Goal: Transaction & Acquisition: Purchase product/service

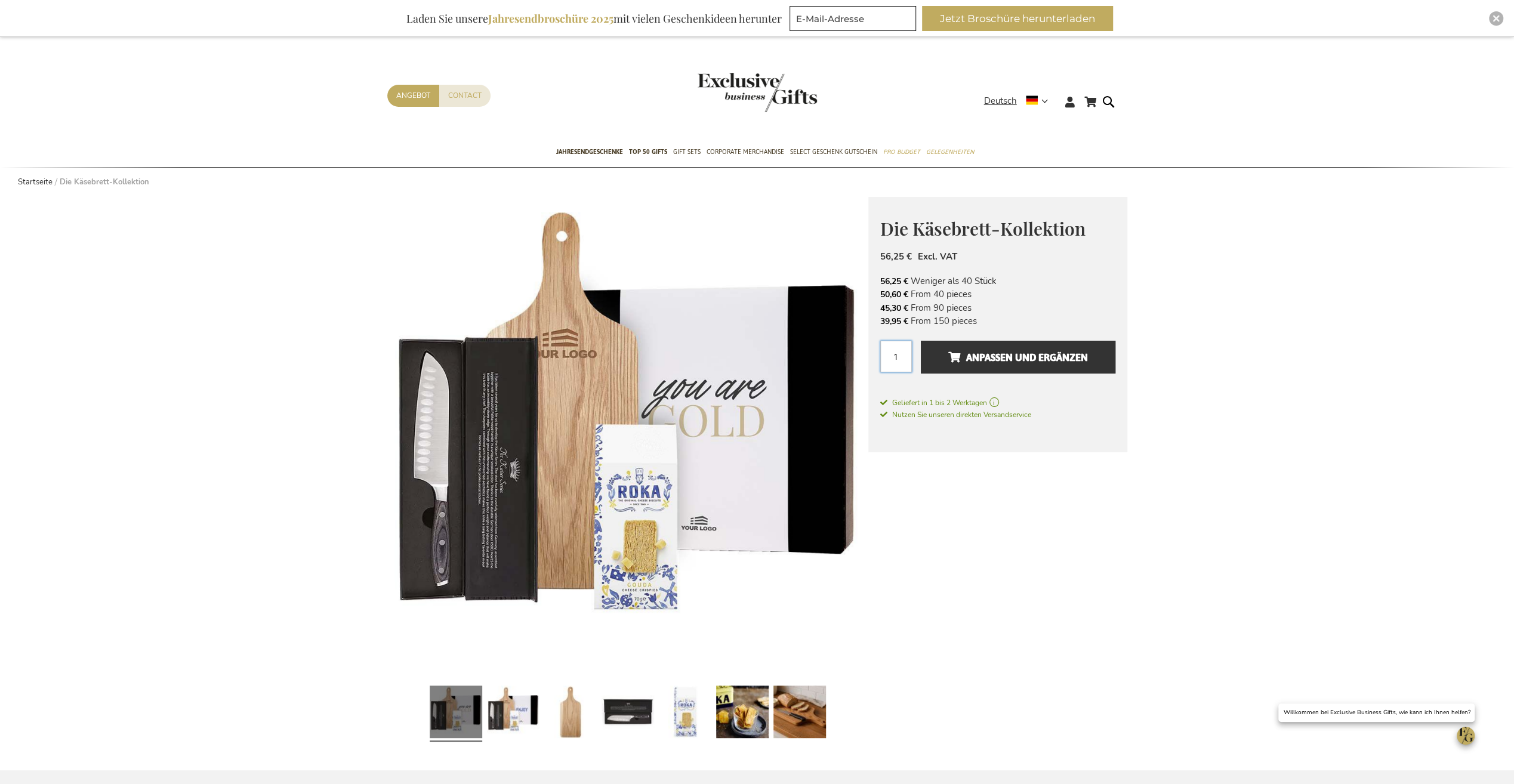
click at [904, 360] on input "1" at bounding box center [896, 356] width 31 height 31
drag, startPoint x: 904, startPoint y: 360, endPoint x: 892, endPoint y: 358, distance: 12.2
click at [892, 358] on input "1" at bounding box center [896, 356] width 31 height 31
type input "750"
click at [1051, 357] on span "Anpassen und ergänzen" at bounding box center [1018, 358] width 140 height 19
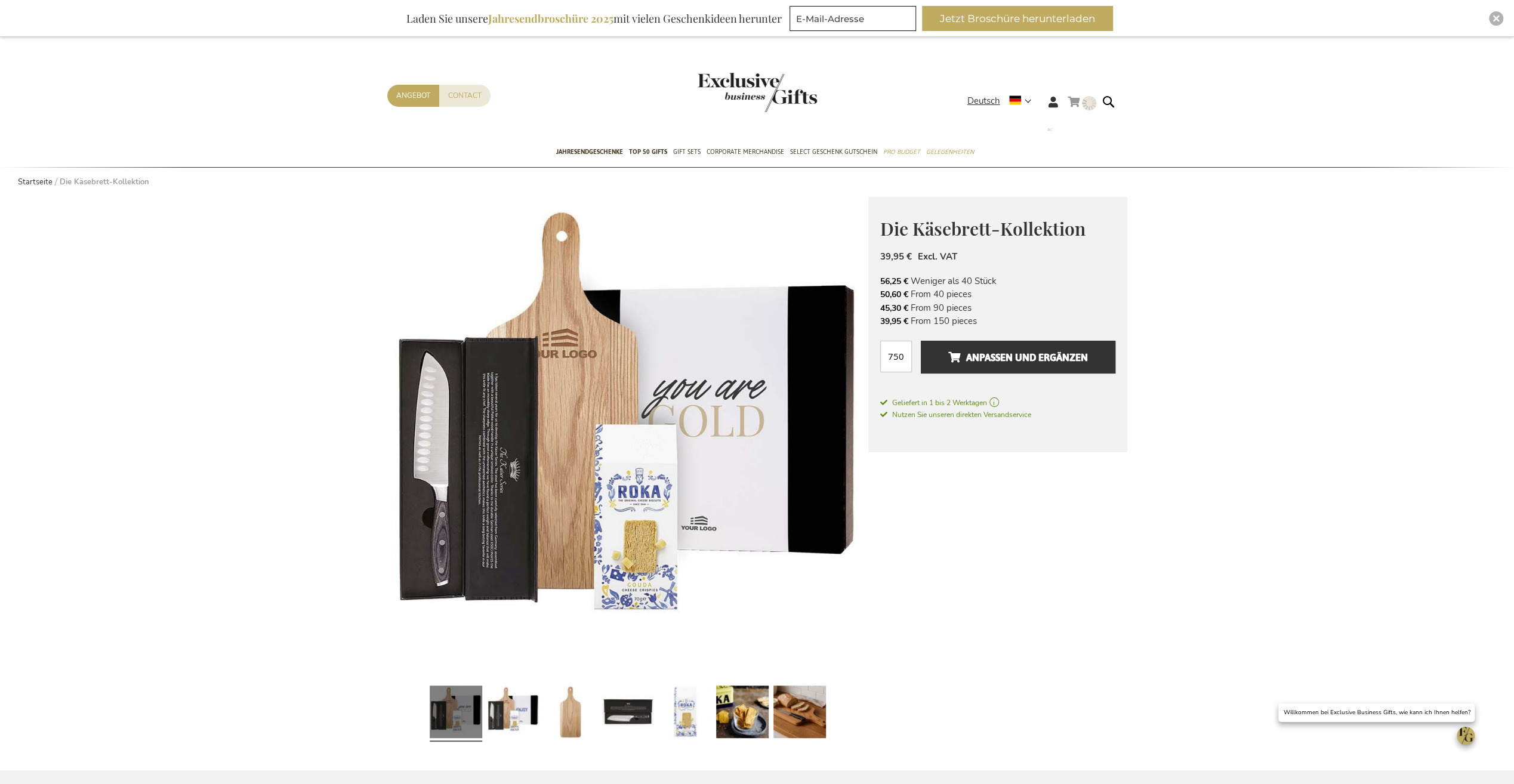
click at [1088, 101] on img at bounding box center [1089, 103] width 14 height 14
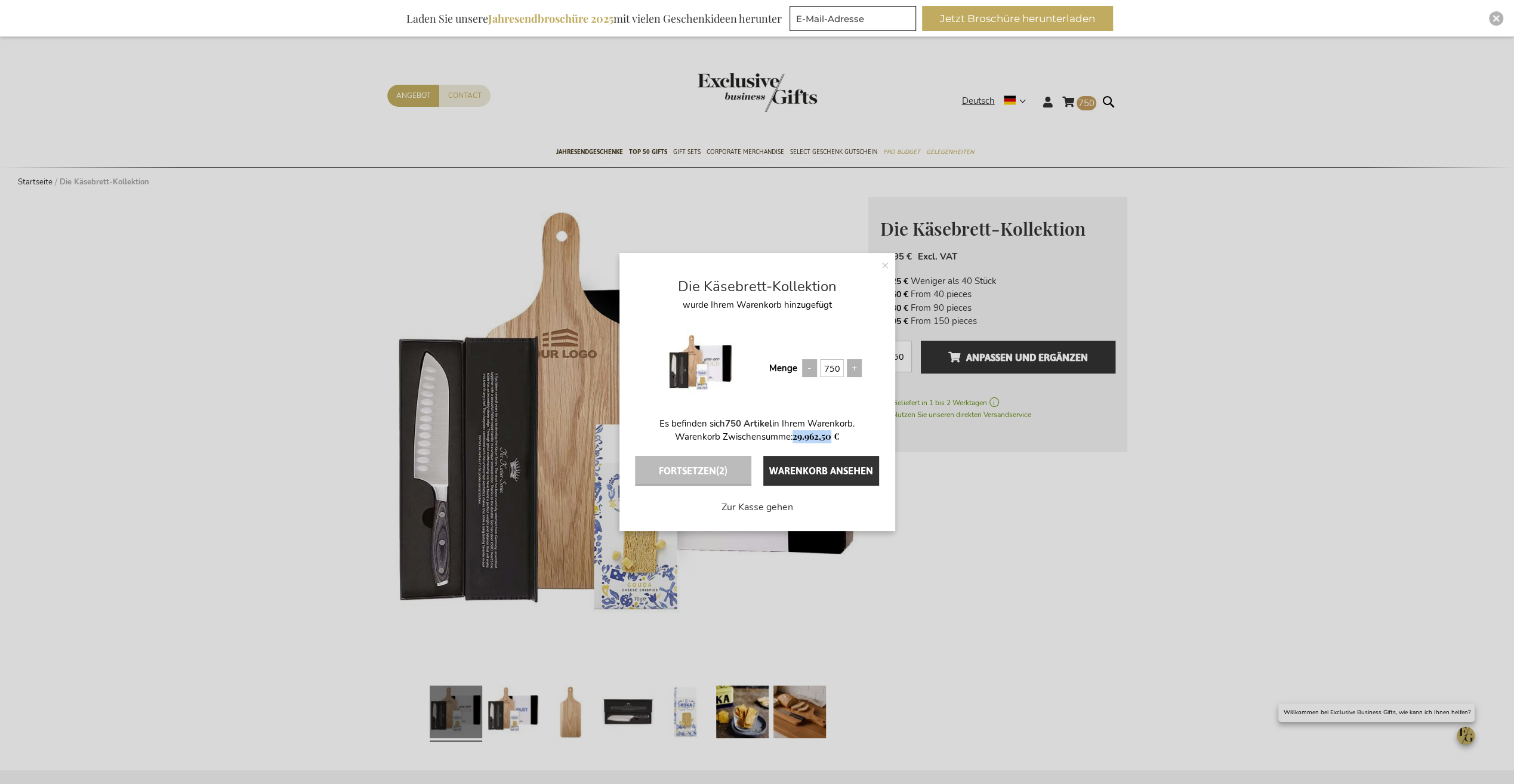
drag, startPoint x: 791, startPoint y: 440, endPoint x: 832, endPoint y: 438, distance: 41.0
click at [832, 438] on p "Warenkorb Zwischensumme: 29.962,50 €" at bounding box center [757, 437] width 275 height 13
copy p "29.962,50"
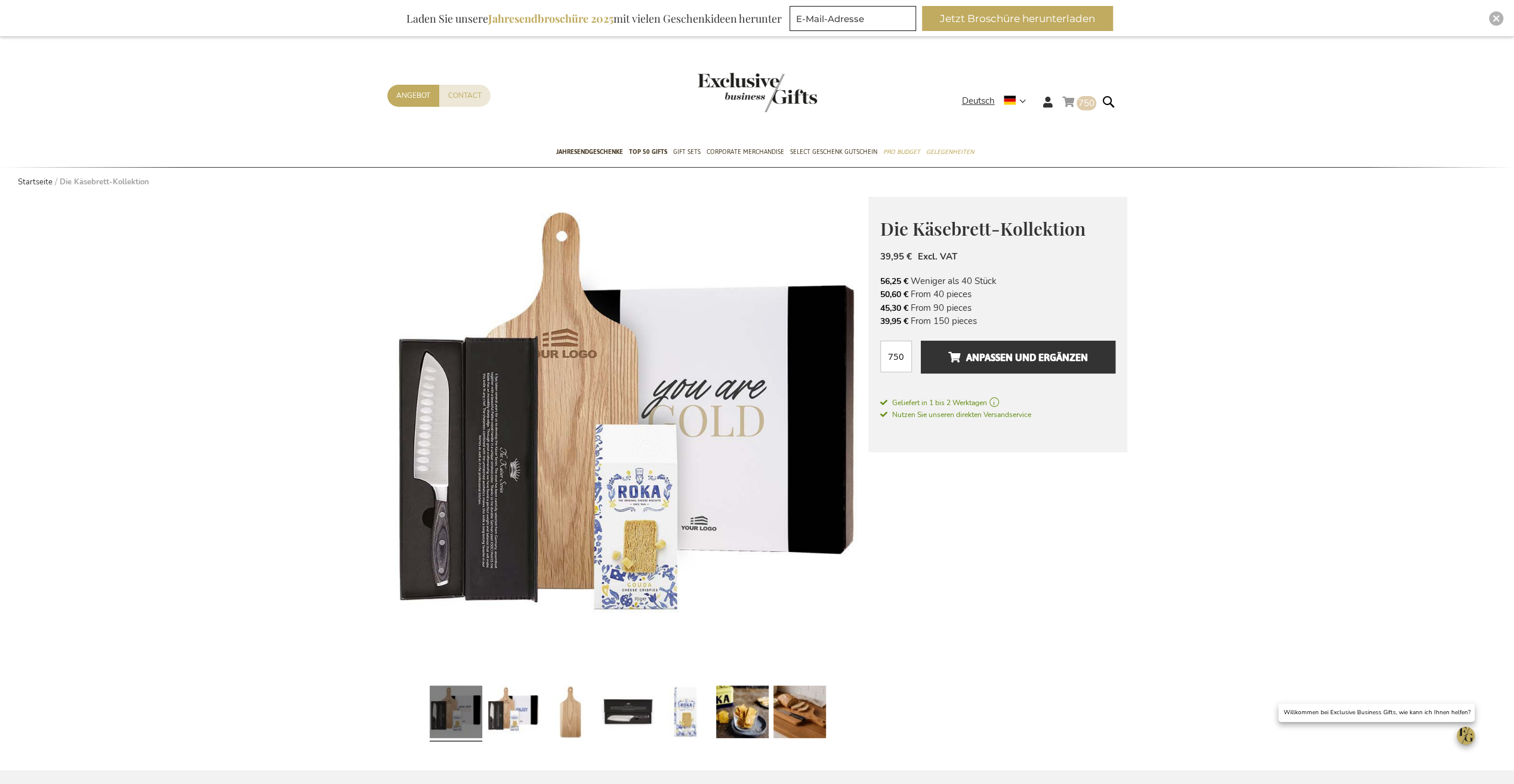
click at [1082, 102] on span "750" at bounding box center [1086, 104] width 16 height 12
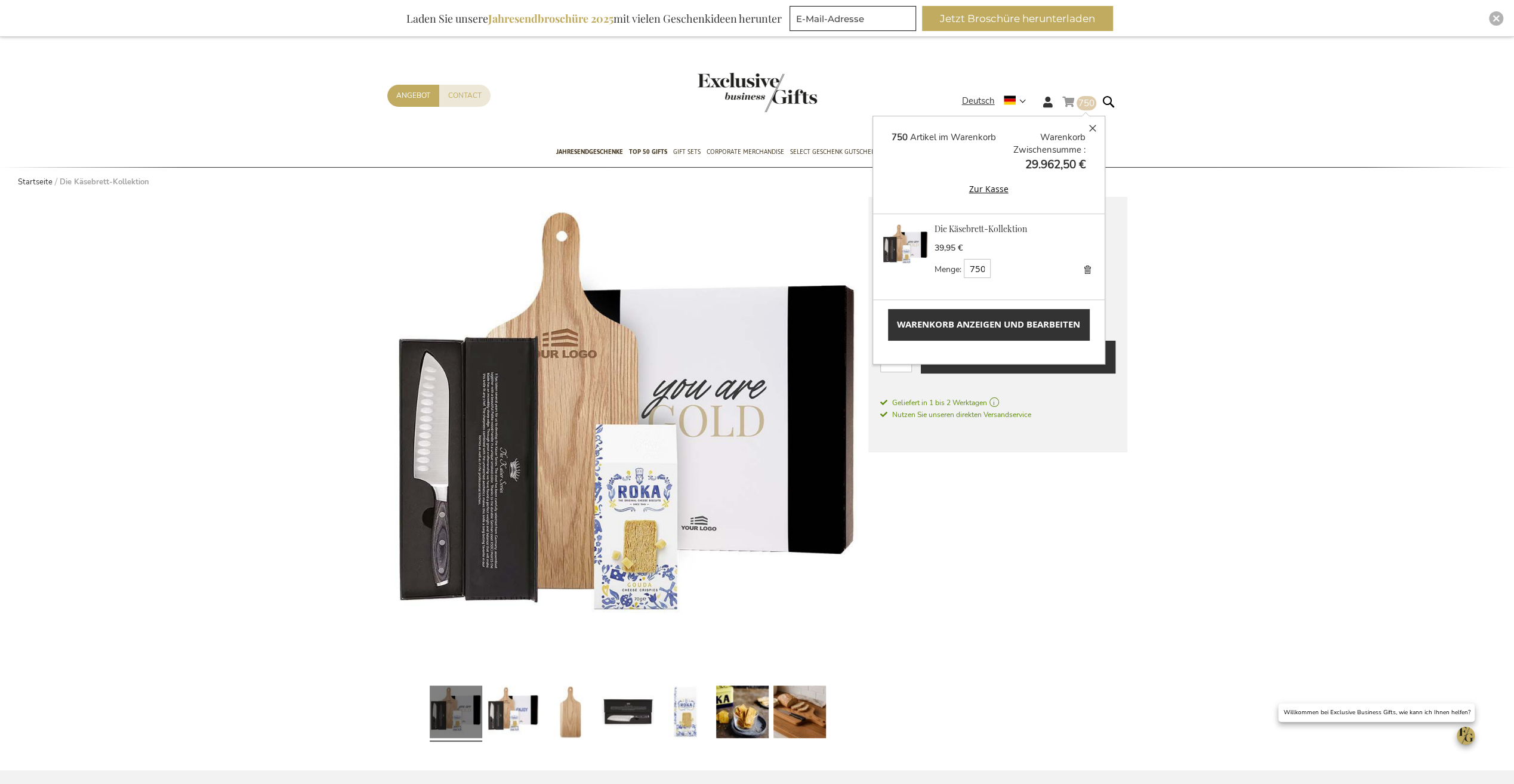
click at [1031, 324] on span "Warenkorb anzeigen und bearbeiten" at bounding box center [989, 324] width 183 height 13
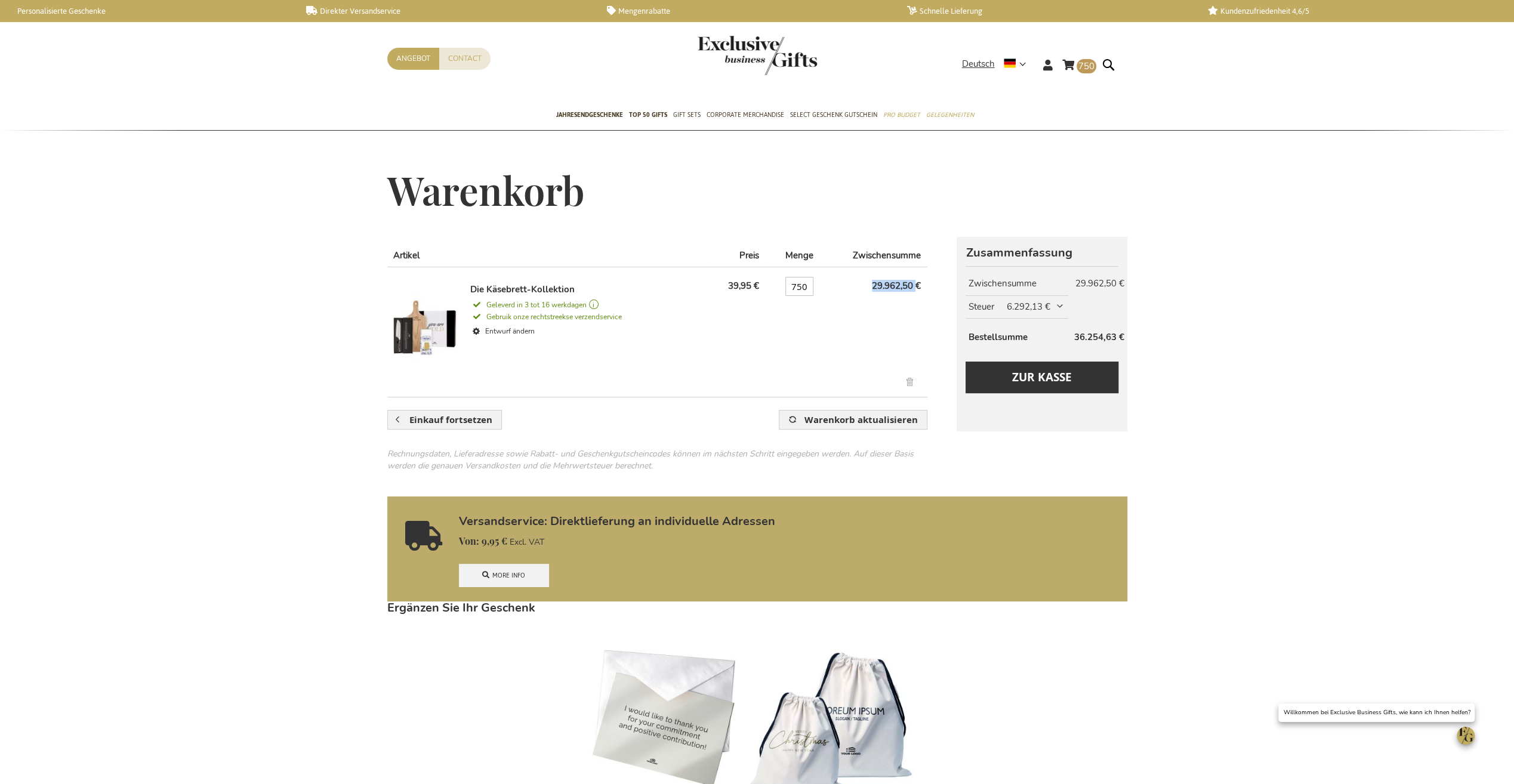
drag, startPoint x: 872, startPoint y: 283, endPoint x: 916, endPoint y: 287, distance: 44.2
click at [916, 287] on span "29.962,50 €" at bounding box center [874, 285] width 96 height 11
click at [1065, 304] on span "6.292,13 €" at bounding box center [1035, 307] width 59 height 13
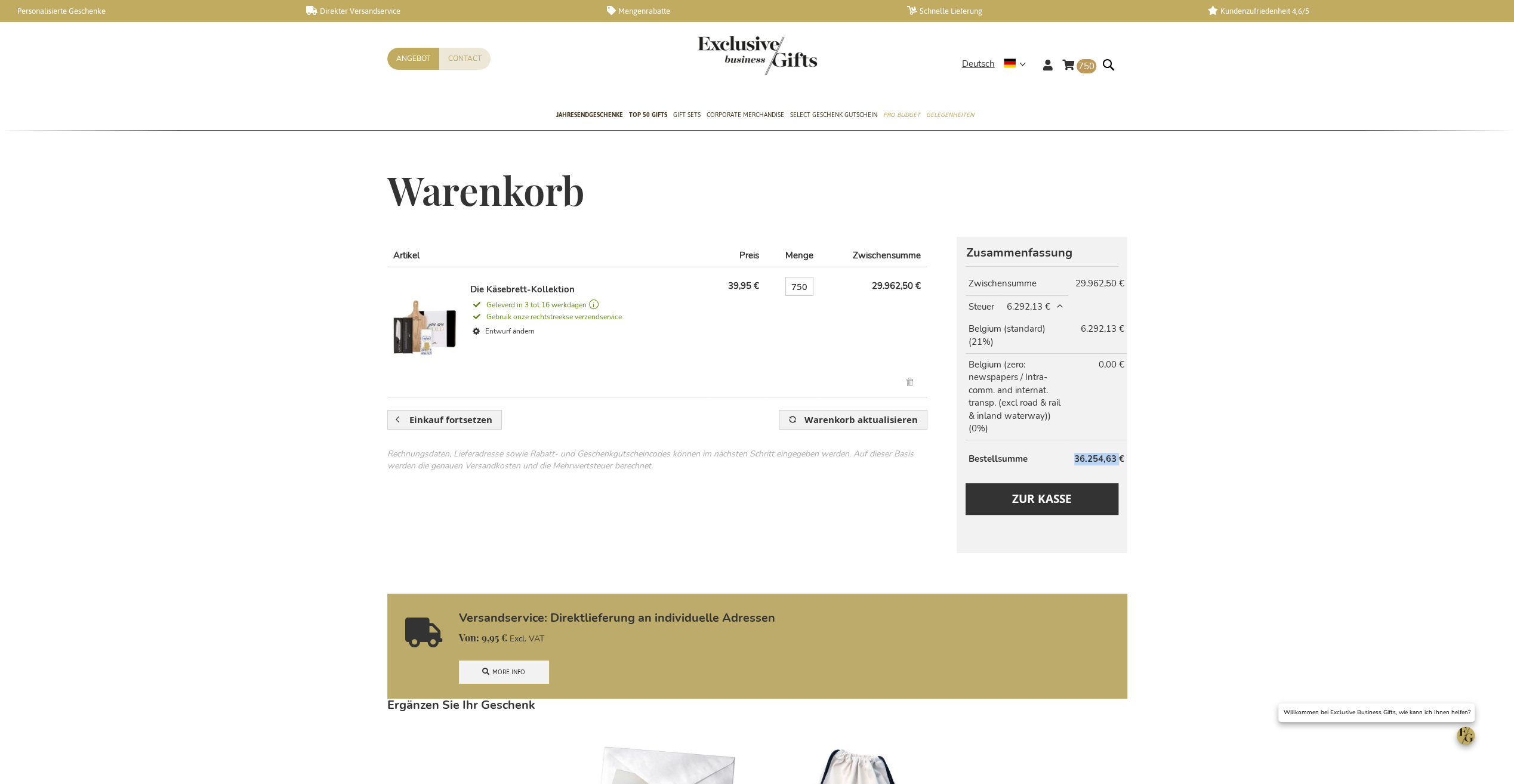
drag, startPoint x: 1075, startPoint y: 458, endPoint x: 1119, endPoint y: 463, distance: 44.3
click at [1119, 463] on span "36.254,63 €" at bounding box center [1099, 459] width 50 height 12
copy span "36.254,63"
drag, startPoint x: 1001, startPoint y: 368, endPoint x: 1016, endPoint y: 406, distance: 40.9
click at [1016, 406] on th "Belgium (zero: newspapers / Intra-comm. and internat. transp. (excl road & rail…" at bounding box center [1017, 397] width 102 height 87
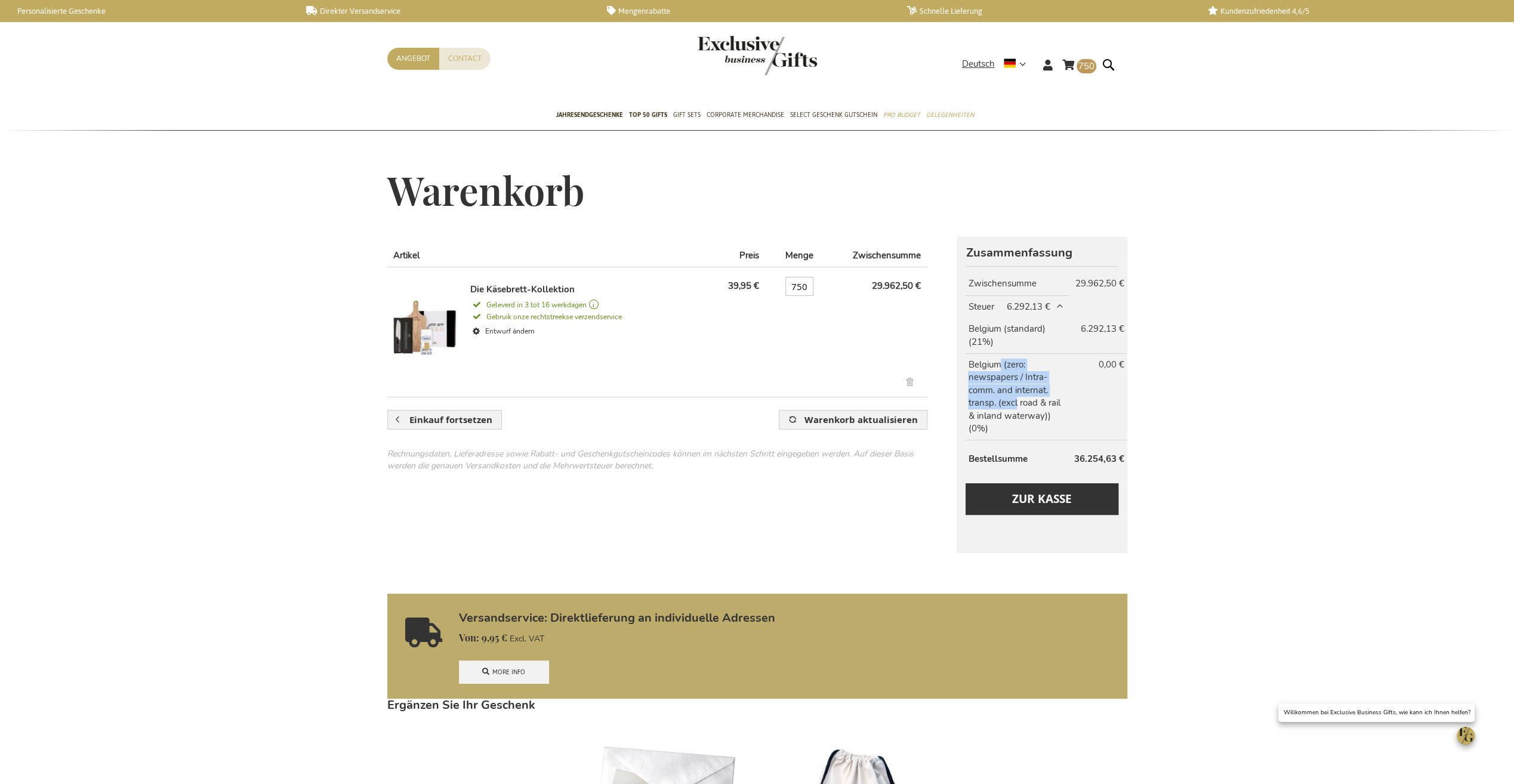
click at [1016, 406] on th "Belgium (zero: newspapers / Intra-comm. and internat. transp. (excl road & rail…" at bounding box center [1017, 397] width 102 height 87
click at [1038, 414] on th "Belgium (zero: newspapers / Intra-comm. and internat. transp. (excl road & rail…" at bounding box center [1017, 397] width 102 height 87
drag, startPoint x: 1038, startPoint y: 411, endPoint x: 1018, endPoint y: 368, distance: 47.4
click at [1018, 368] on th "Belgium (zero: newspapers / Intra-comm. and internat. transp. (excl road & rail…" at bounding box center [1017, 397] width 102 height 87
drag, startPoint x: 1018, startPoint y: 368, endPoint x: 1004, endPoint y: 384, distance: 21.3
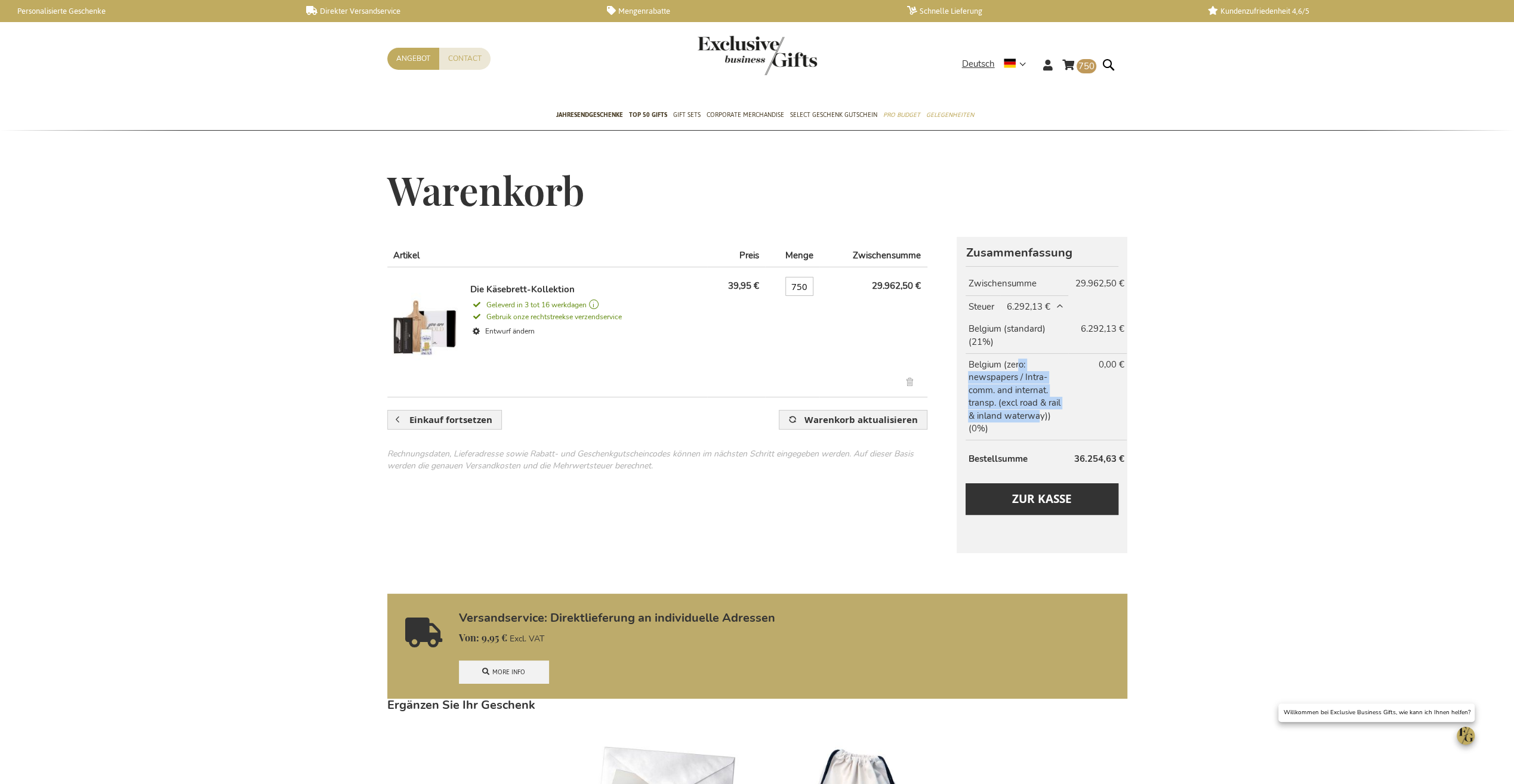
click at [1018, 370] on th "Belgium (zero: newspapers / Intra-comm. and internat. transp. (excl road & rail…" at bounding box center [1017, 397] width 102 height 87
click at [995, 389] on th "Belgium (zero: newspapers / Intra-comm. and internat. transp. (excl road & rail…" at bounding box center [1017, 397] width 102 height 87
drag, startPoint x: 1023, startPoint y: 374, endPoint x: 1057, endPoint y: 416, distance: 54.0
click at [1057, 416] on th "Belgium (zero: newspapers / Intra-comm. and internat. transp. (excl road & rail…" at bounding box center [1017, 397] width 102 height 87
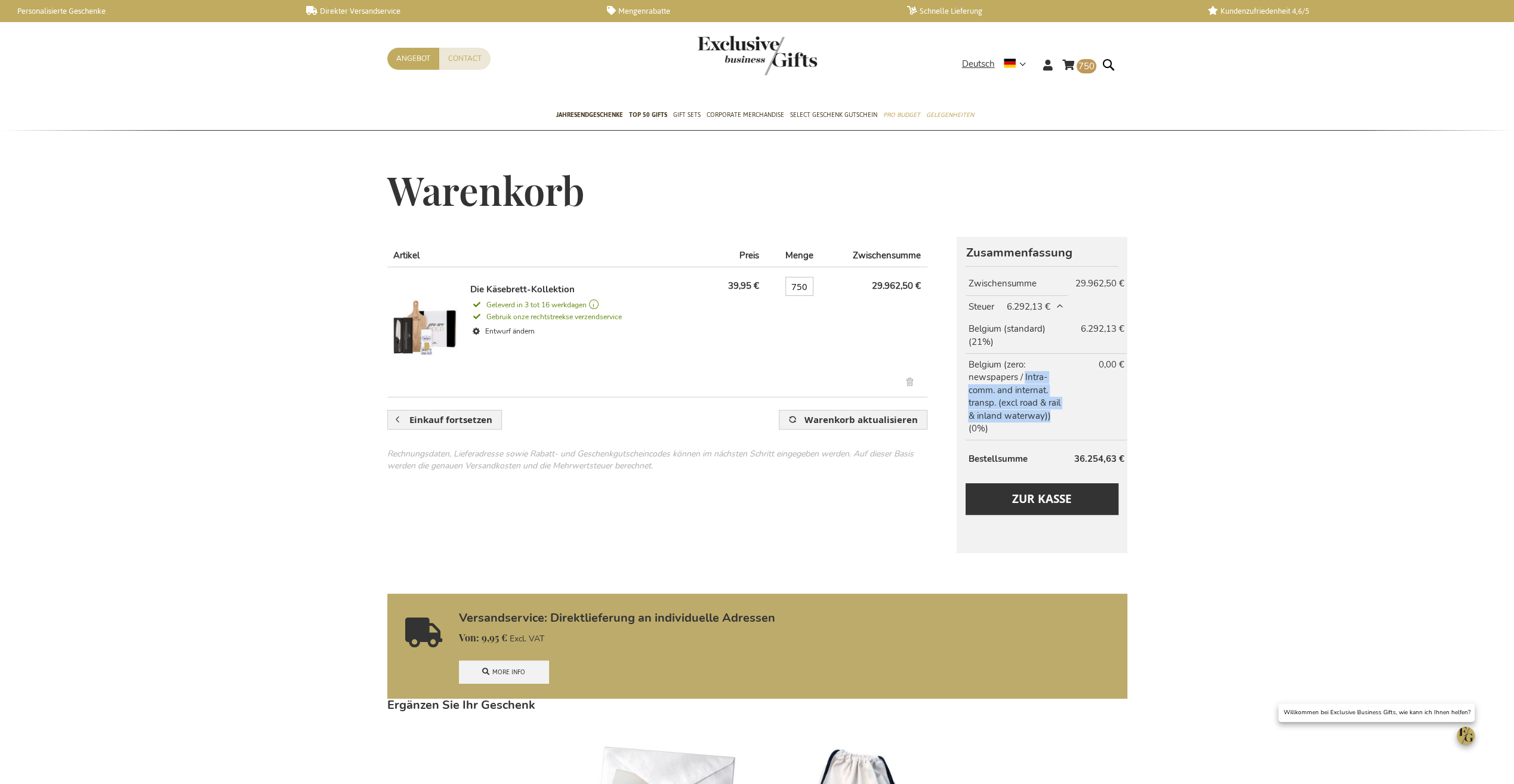
click at [1056, 419] on th "Belgium (zero: newspapers / Intra-comm. and internat. transp. (excl road & rail…" at bounding box center [1017, 397] width 102 height 87
click at [1054, 412] on th "Belgium (zero: newspapers / Intra-comm. and internat. transp. (excl road & rail…" at bounding box center [1017, 397] width 102 height 87
click at [1020, 501] on span "Zur Kasse" at bounding box center [1041, 499] width 59 height 15
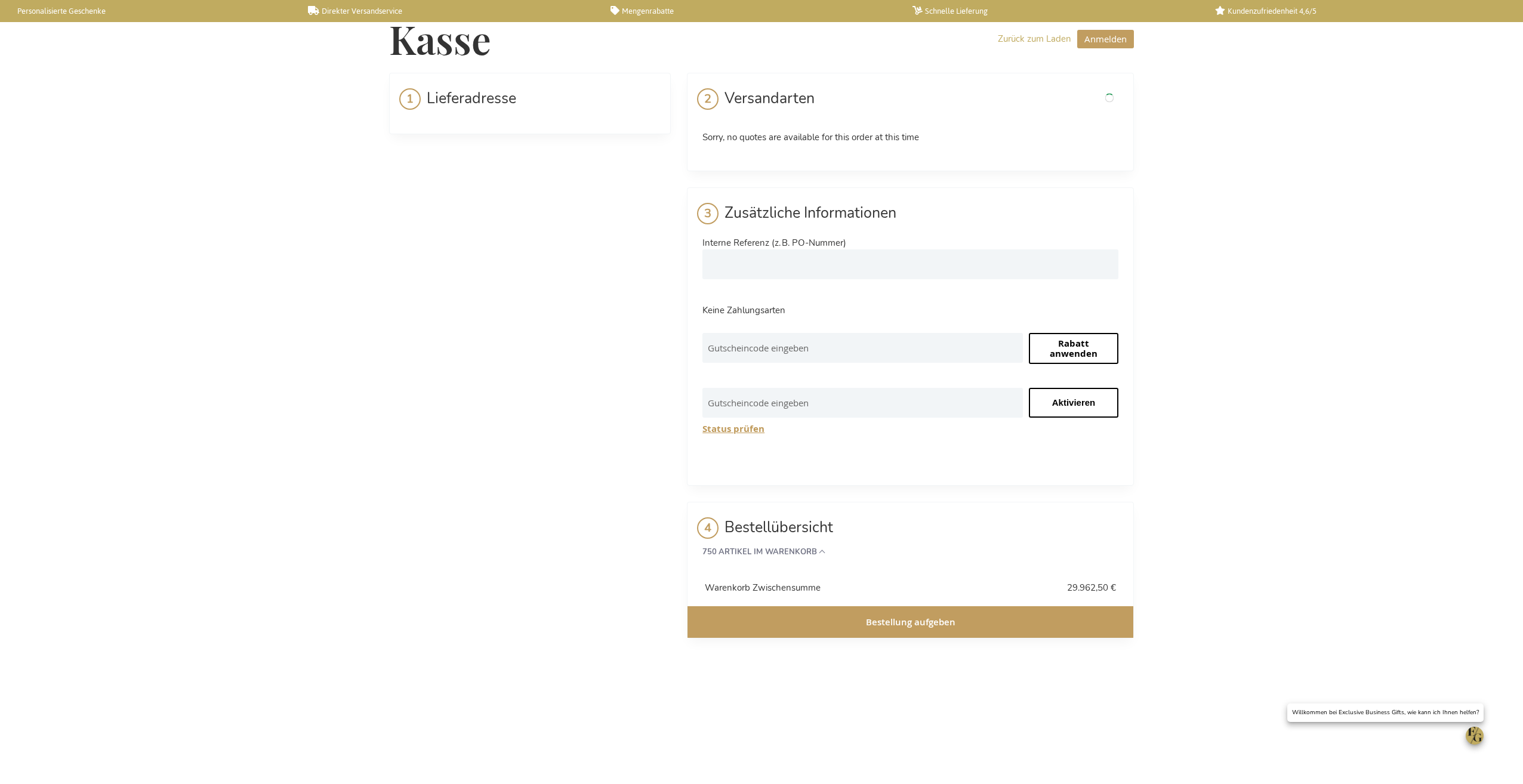
select select "BE"
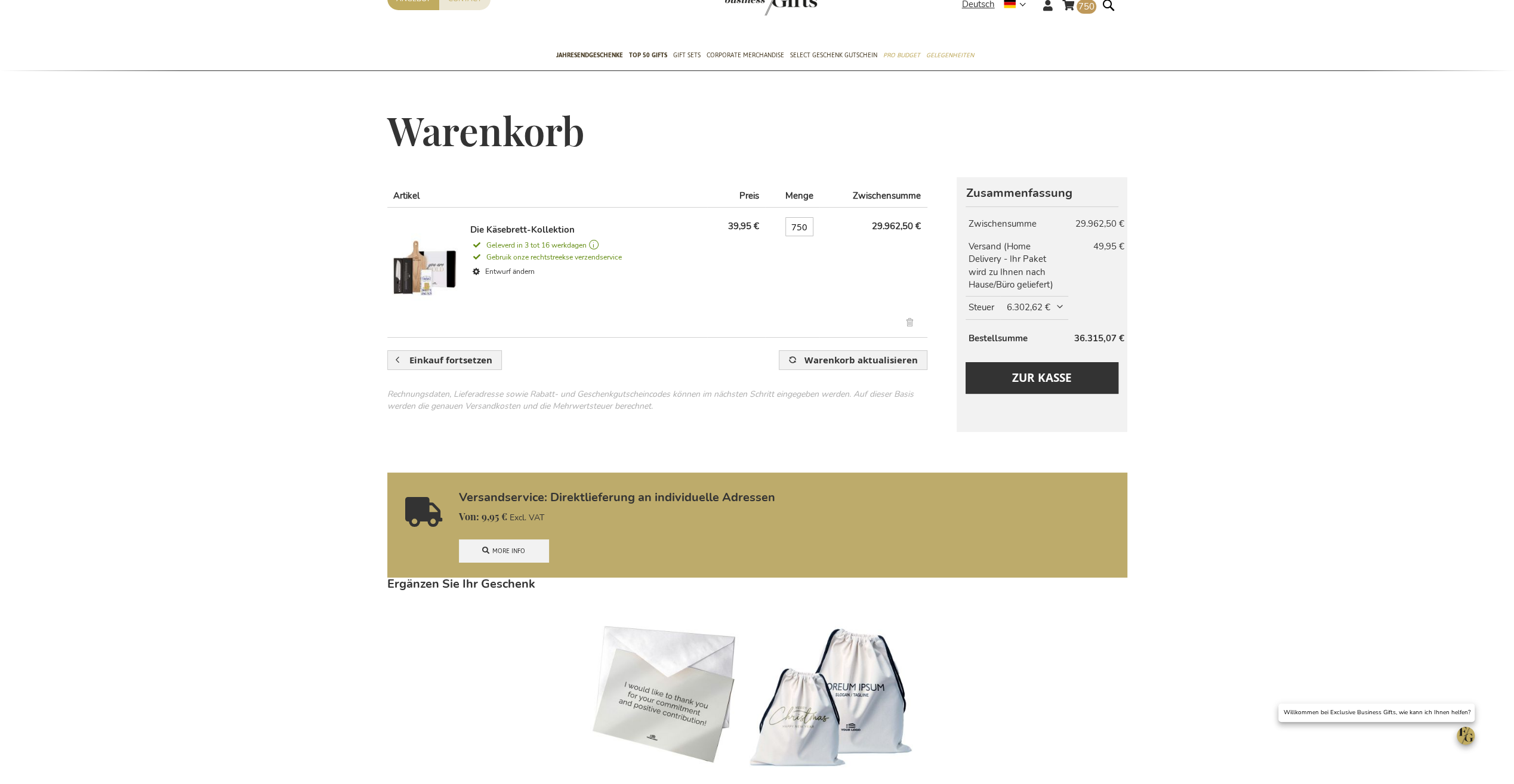
click at [506, 541] on link "More info" at bounding box center [504, 551] width 90 height 23
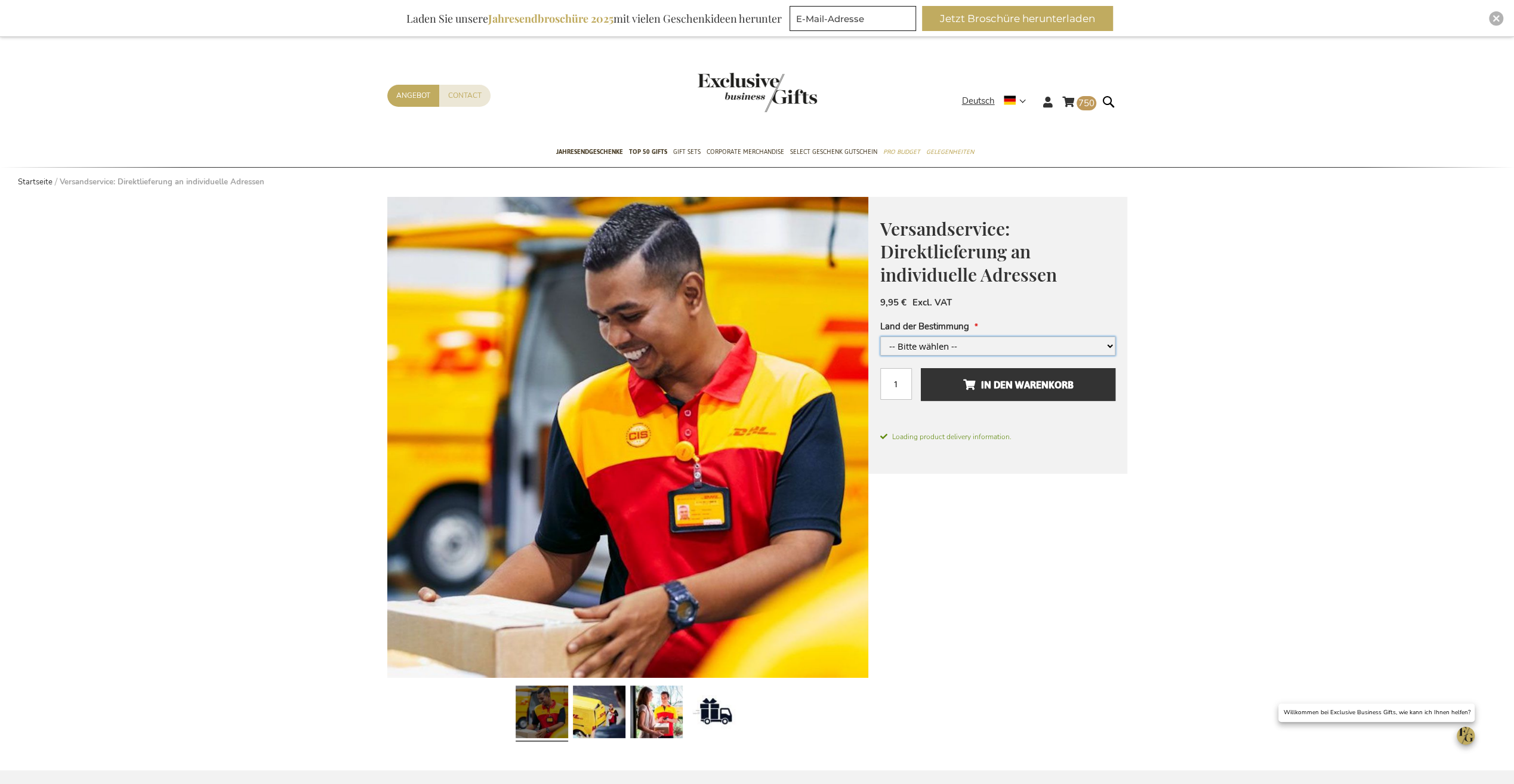
click at [940, 345] on select "-- Bitte wählen -- [GEOGRAPHIC_DATA] und/oder [GEOGRAPHIC_DATA] [GEOGRAPHIC_DAT…" at bounding box center [998, 346] width 235 height 19
select select "1578"
click at [880, 337] on select "-- Bitte wählen -- Belgien und/oder Niederlande Deutschland Luxemburg +3,00 € F…" at bounding box center [998, 346] width 235 height 19
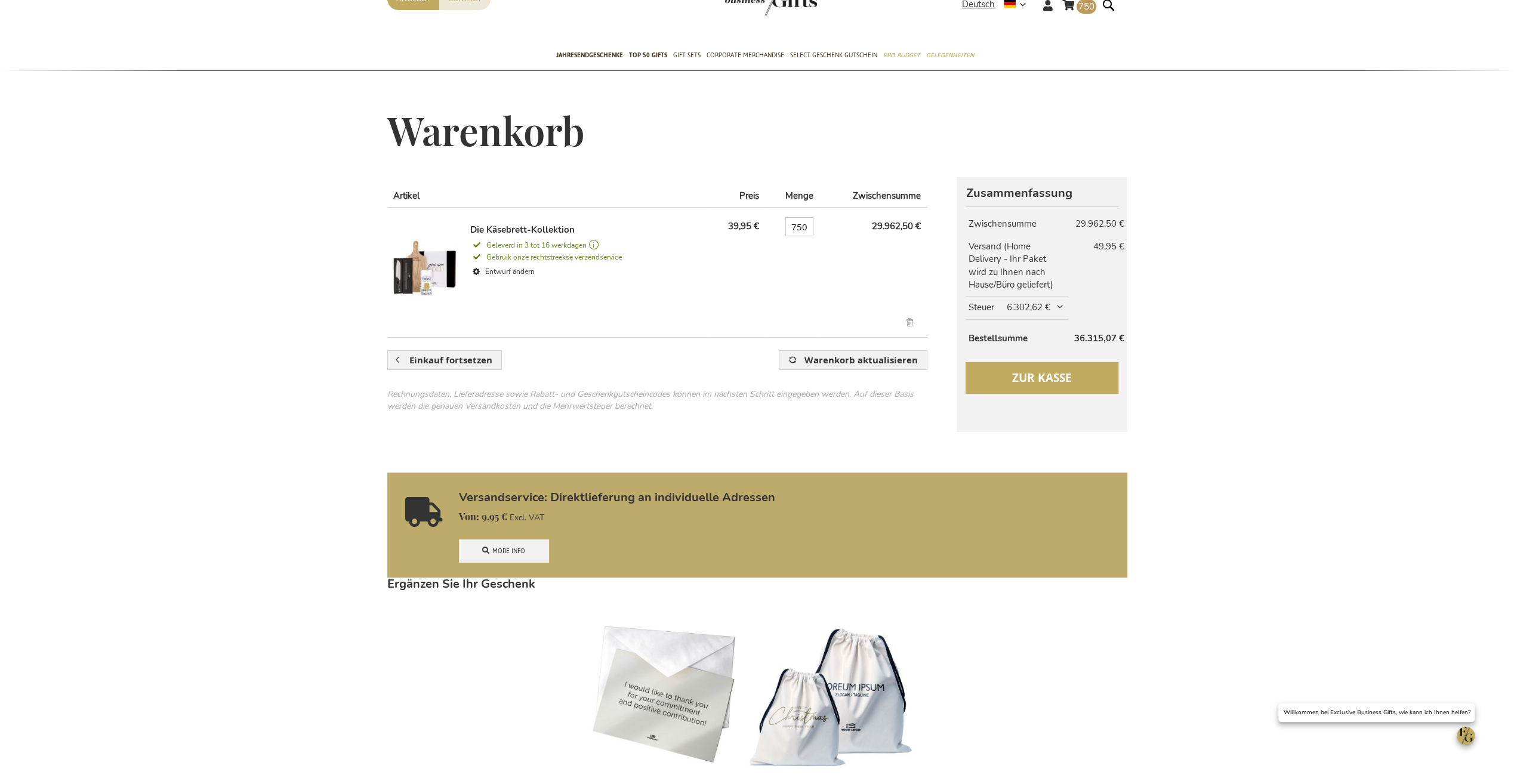
click at [1030, 378] on span "Zur Kasse" at bounding box center [1041, 378] width 59 height 15
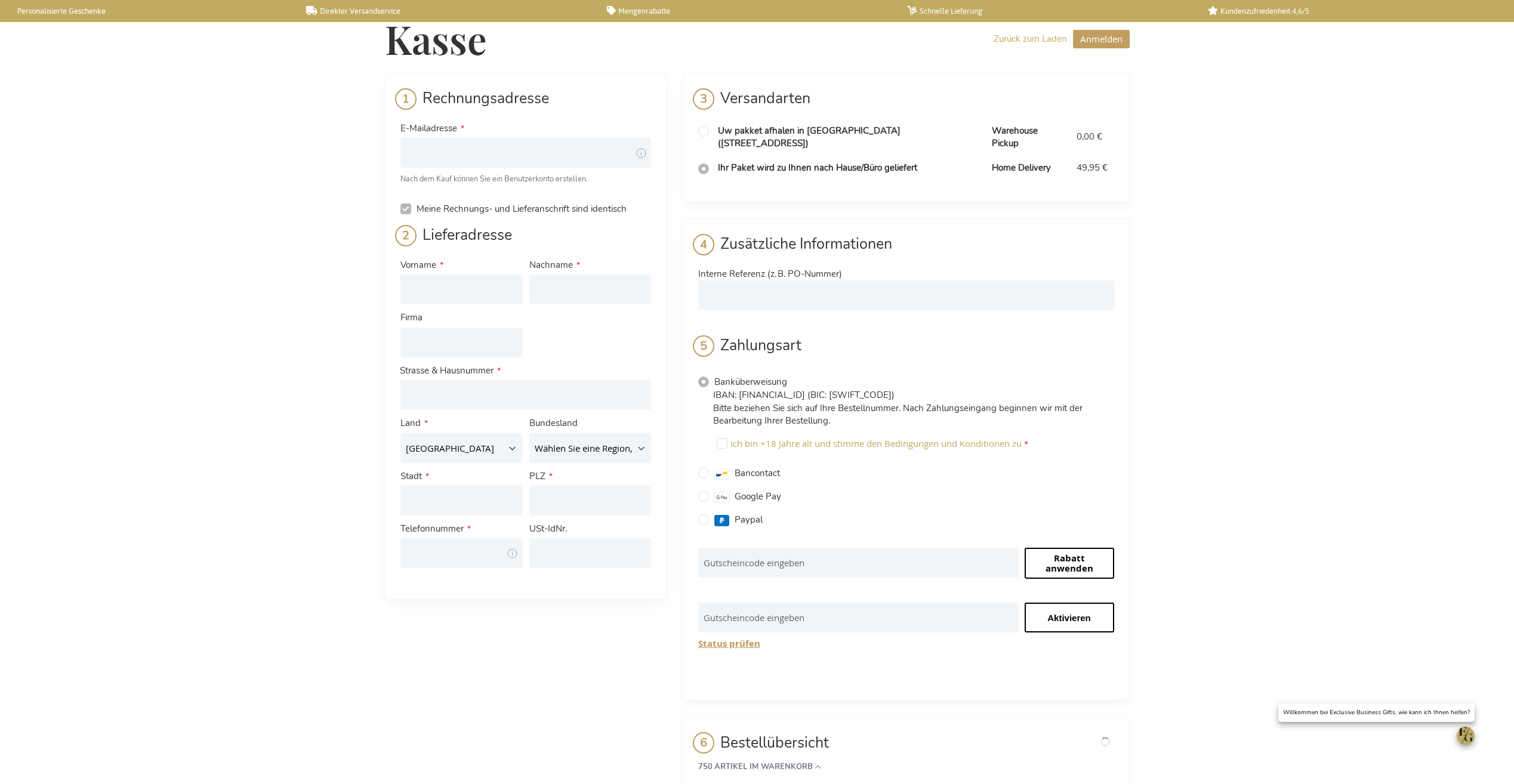
select select "BE"
drag, startPoint x: 1066, startPoint y: 150, endPoint x: 1096, endPoint y: 158, distance: 31.0
click at [1096, 158] on td "49,95 €" at bounding box center [1092, 168] width 43 height 25
copy span "49,95"
